Goal: Task Accomplishment & Management: Manage account settings

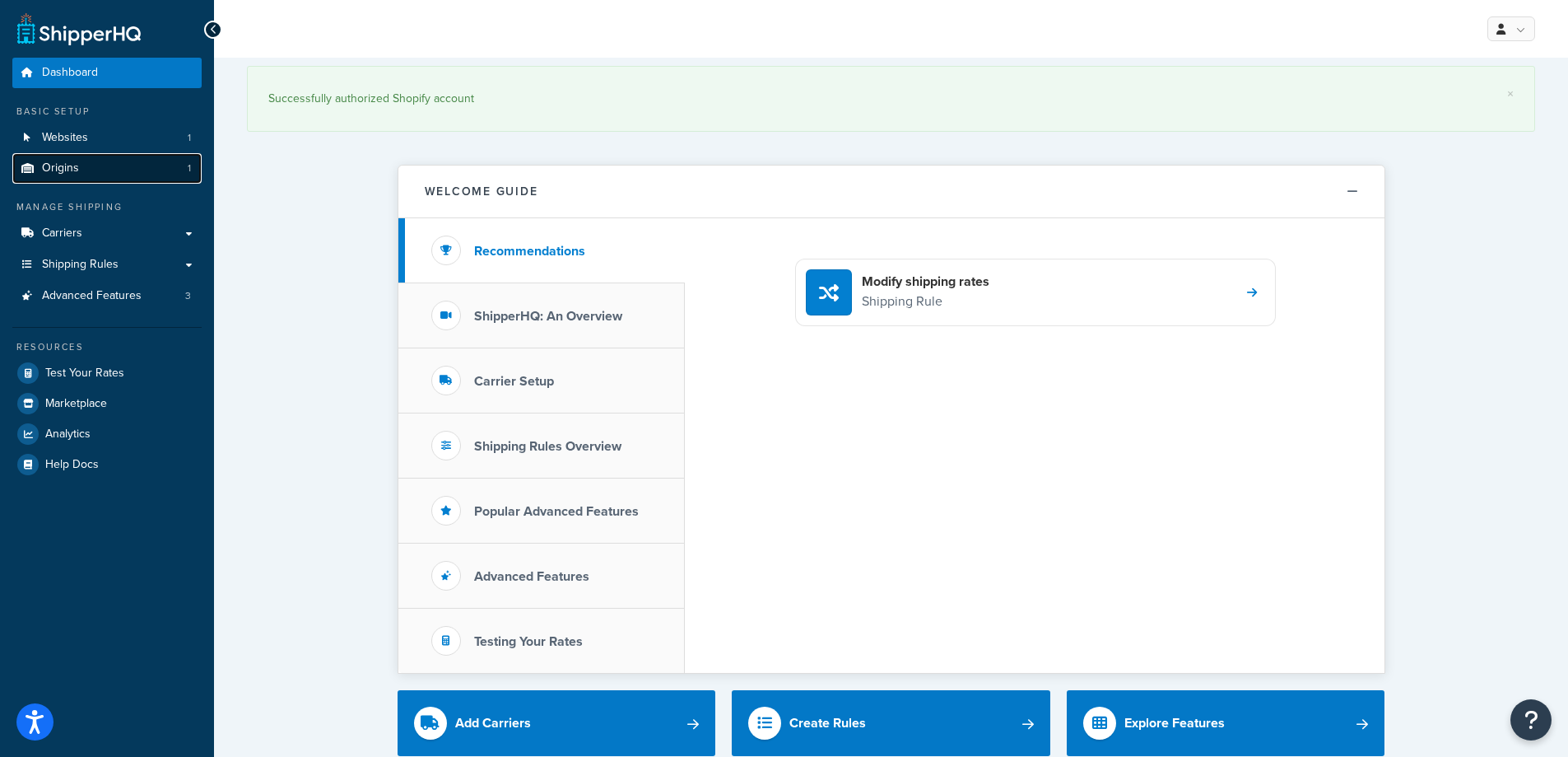
click at [120, 170] on link "Origins 1" at bounding box center [106, 168] width 189 height 31
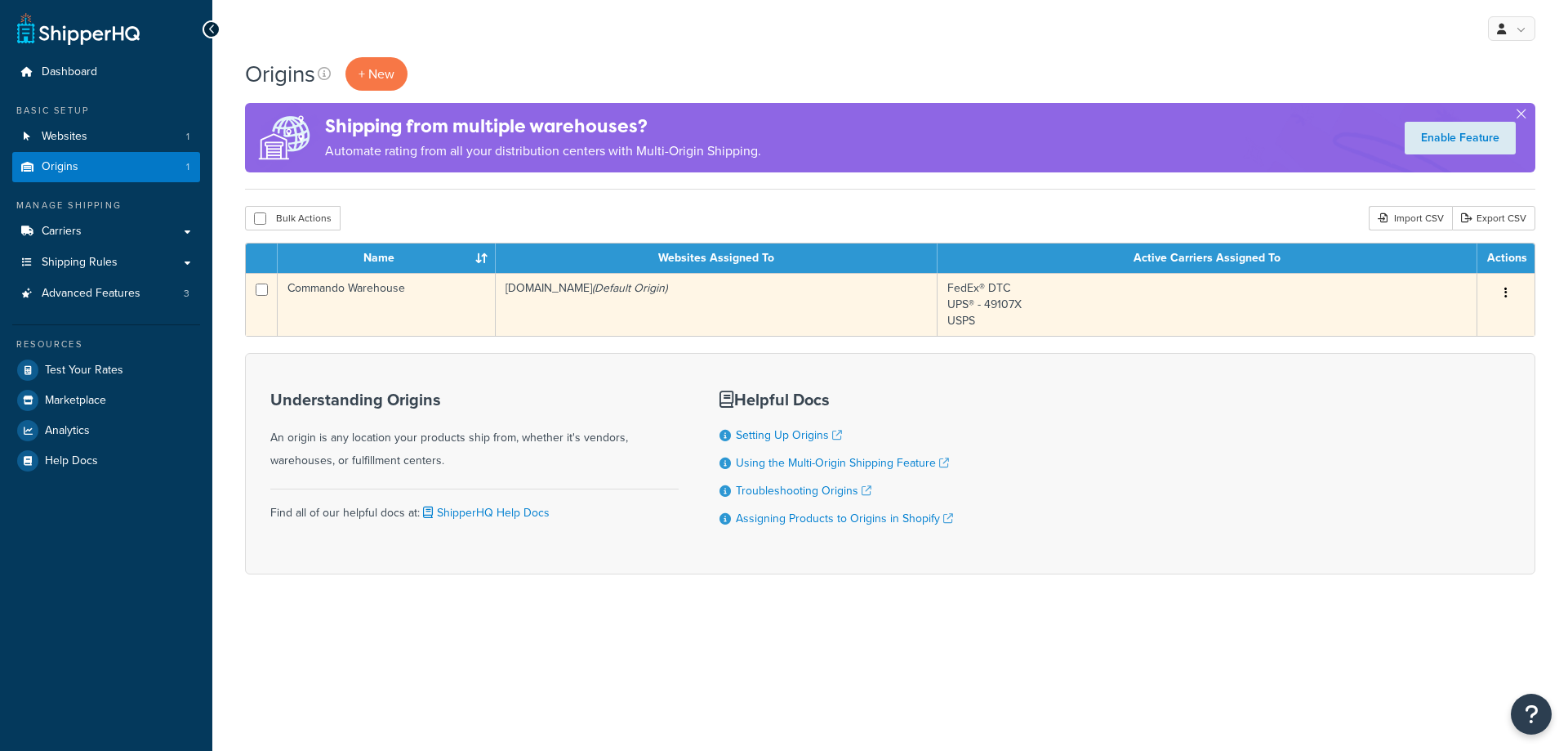
click at [384, 288] on td "Commando Warehouse" at bounding box center [387, 304] width 218 height 63
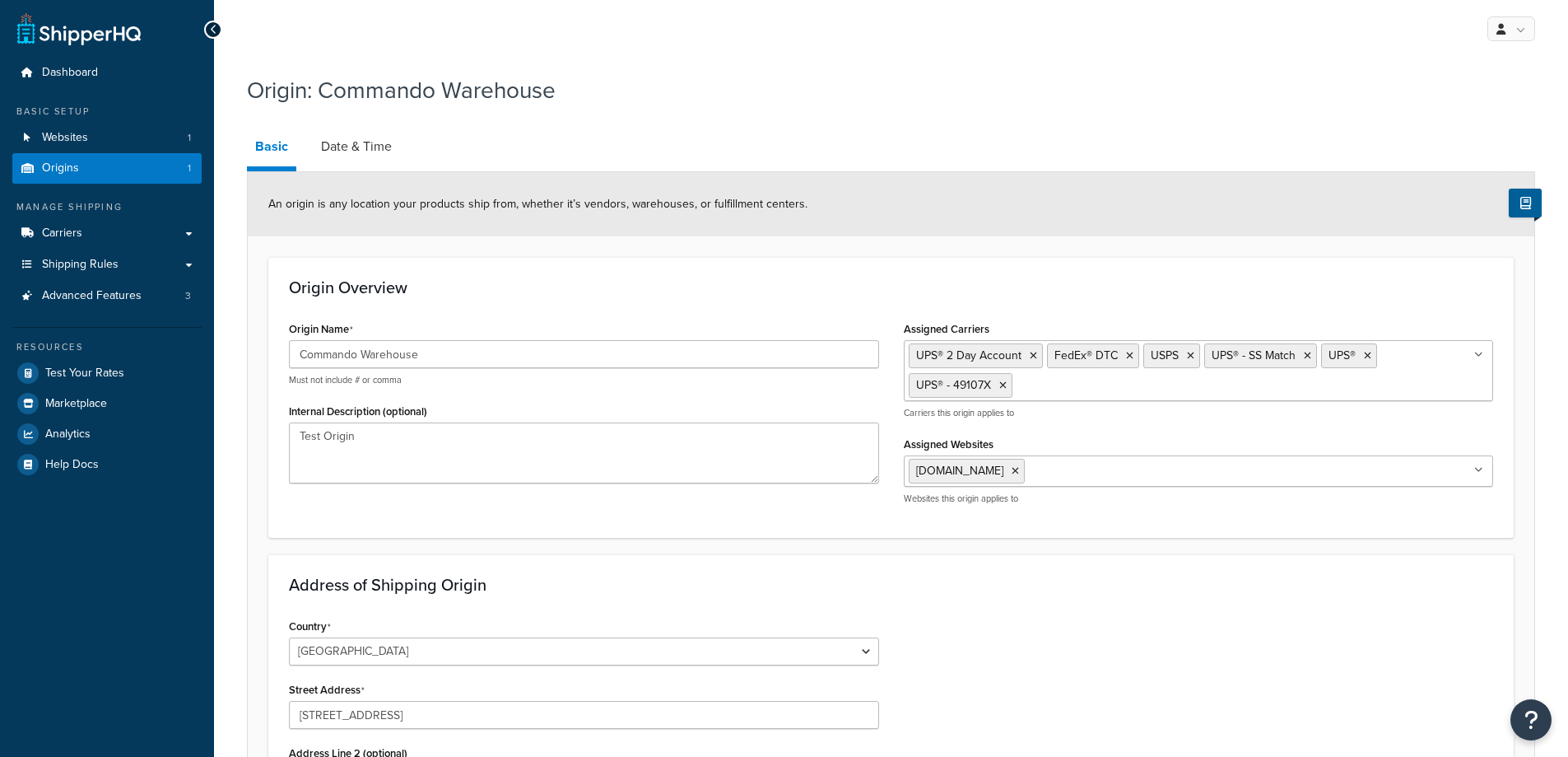
select select "45"
click at [349, 146] on link "Date & Time" at bounding box center [356, 146] width 87 height 39
select select "PER_SHIPPING_METHOD_TYPE"
